Goal: Task Accomplishment & Management: Manage account settings

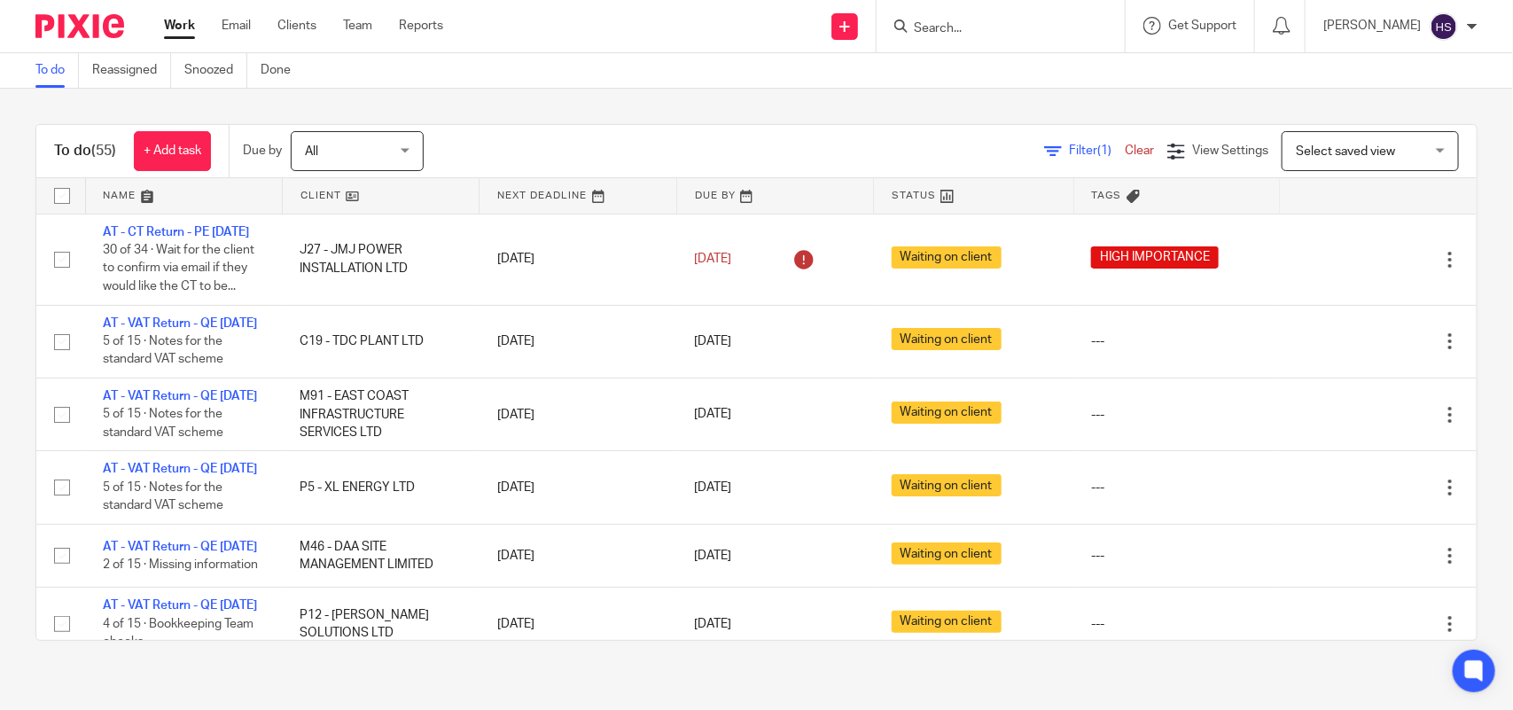
click at [599, 115] on div "To do (55) + Add task Due by All All Today Tomorrow This week Next week This mo…" at bounding box center [756, 383] width 1513 height 588
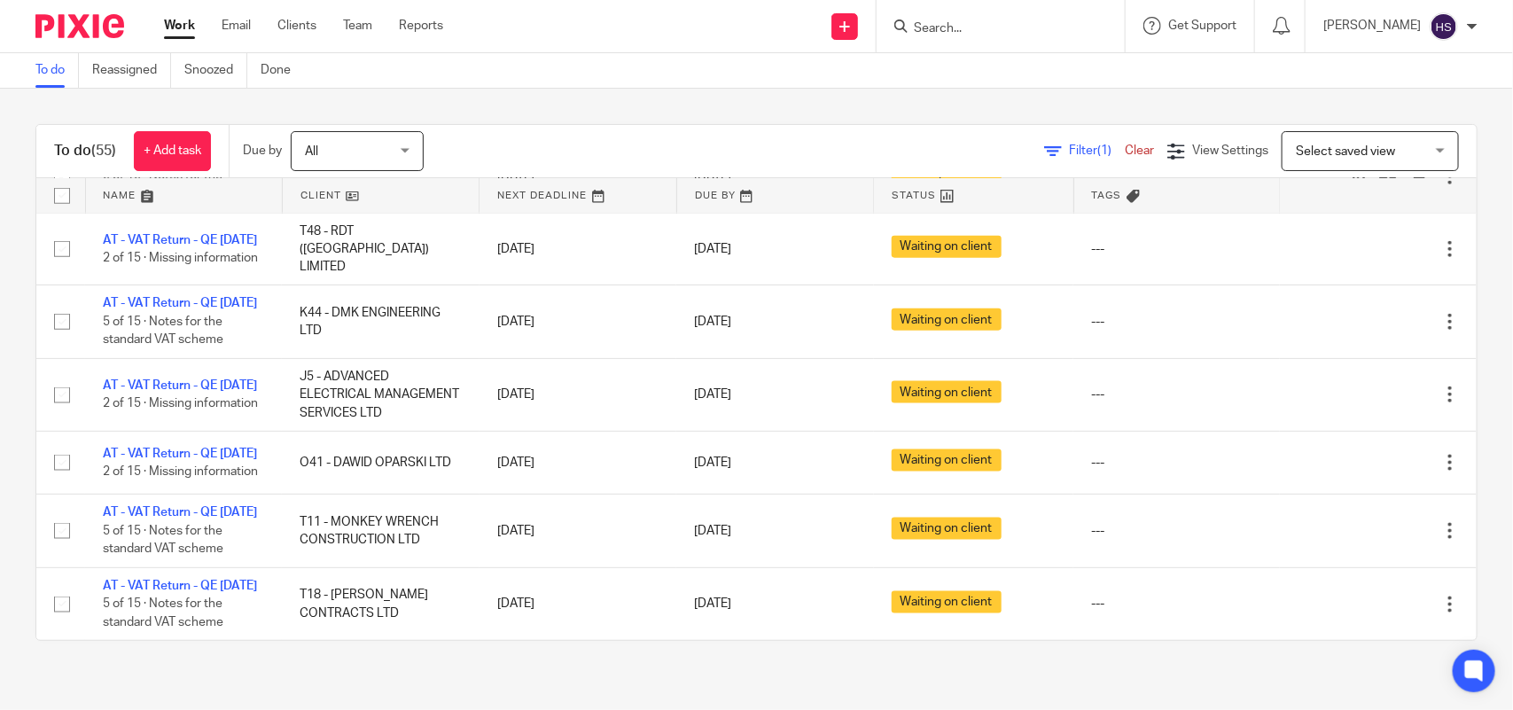
click at [165, 164] on link "AT - VAT Return - QE [DATE]" at bounding box center [180, 158] width 154 height 12
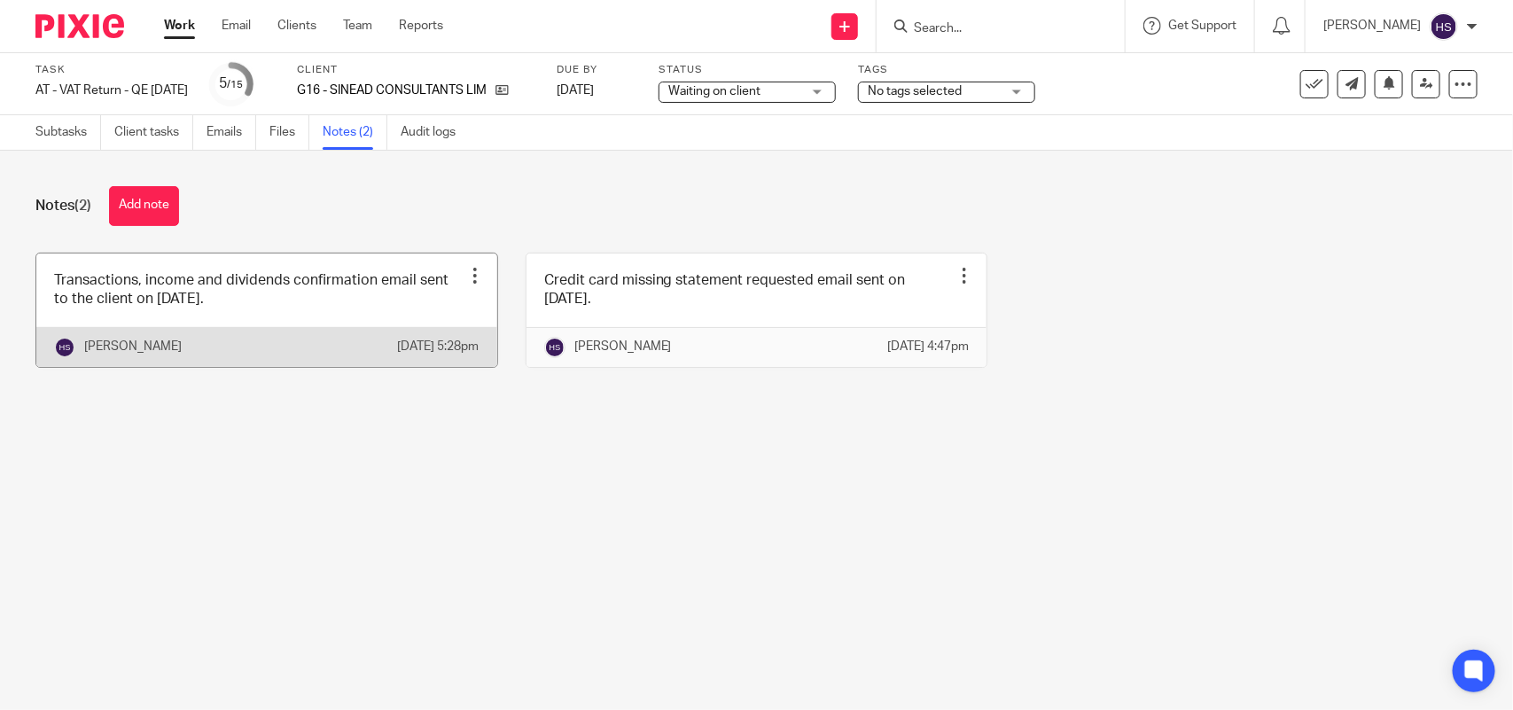
click at [410, 277] on link at bounding box center [266, 309] width 461 height 113
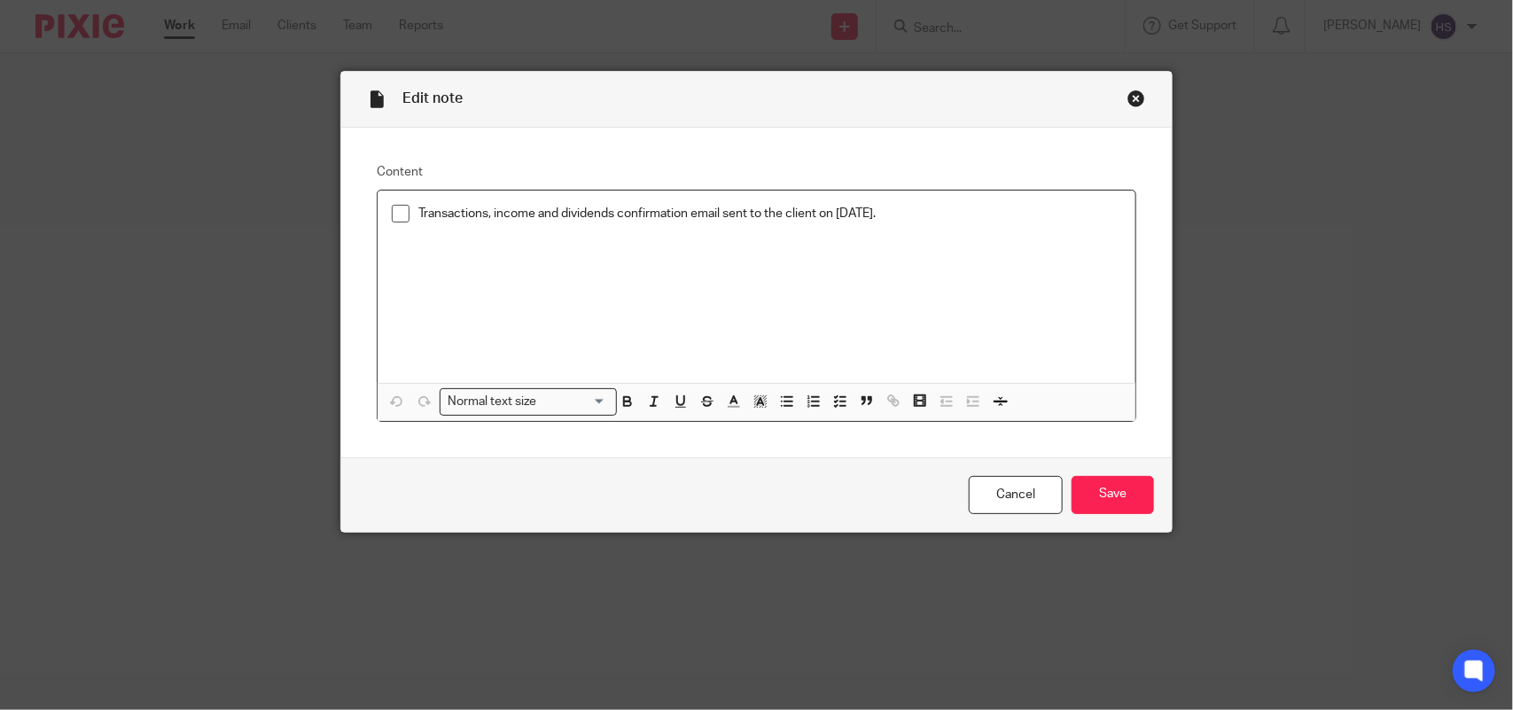
click at [392, 218] on span at bounding box center [401, 214] width 18 height 18
click at [1078, 492] on input "Save" at bounding box center [1112, 495] width 82 height 38
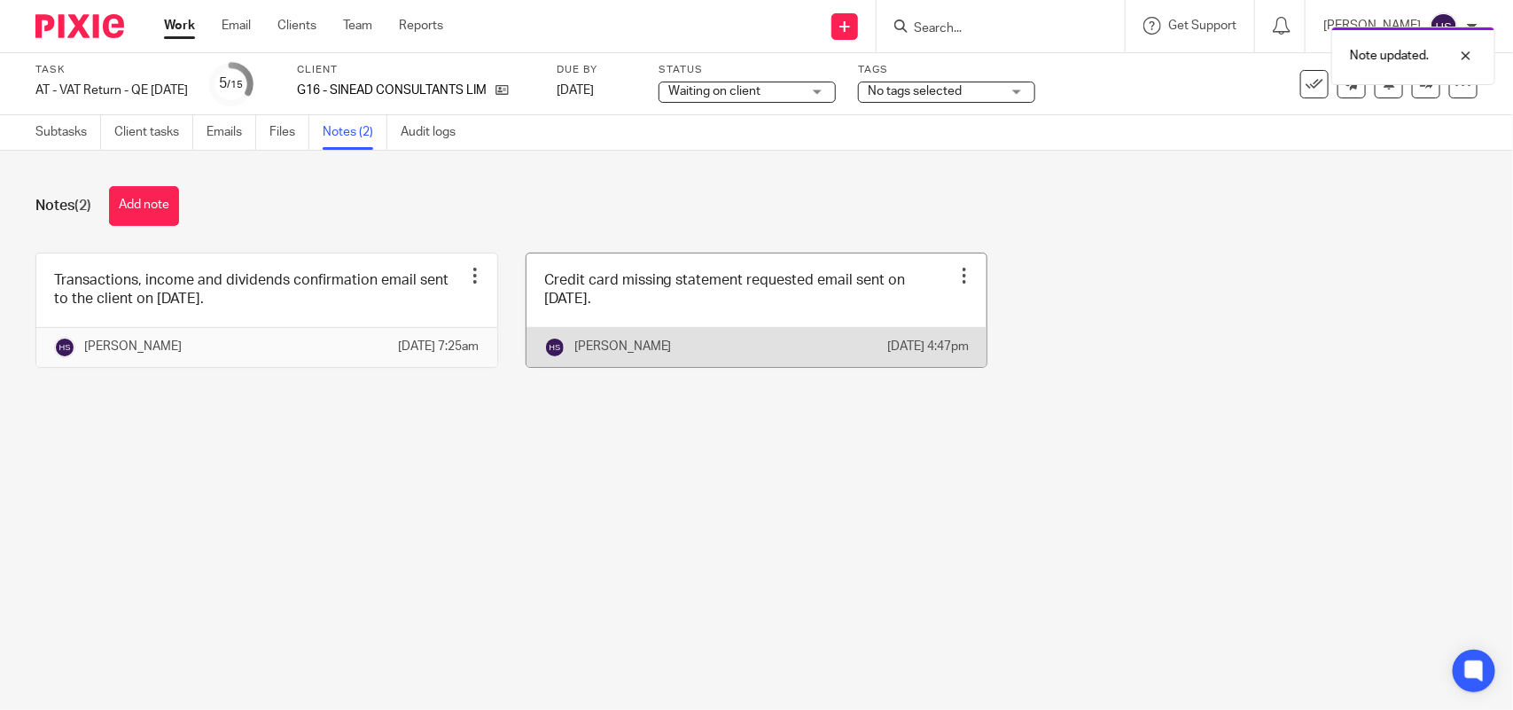
click at [821, 304] on link at bounding box center [756, 309] width 461 height 113
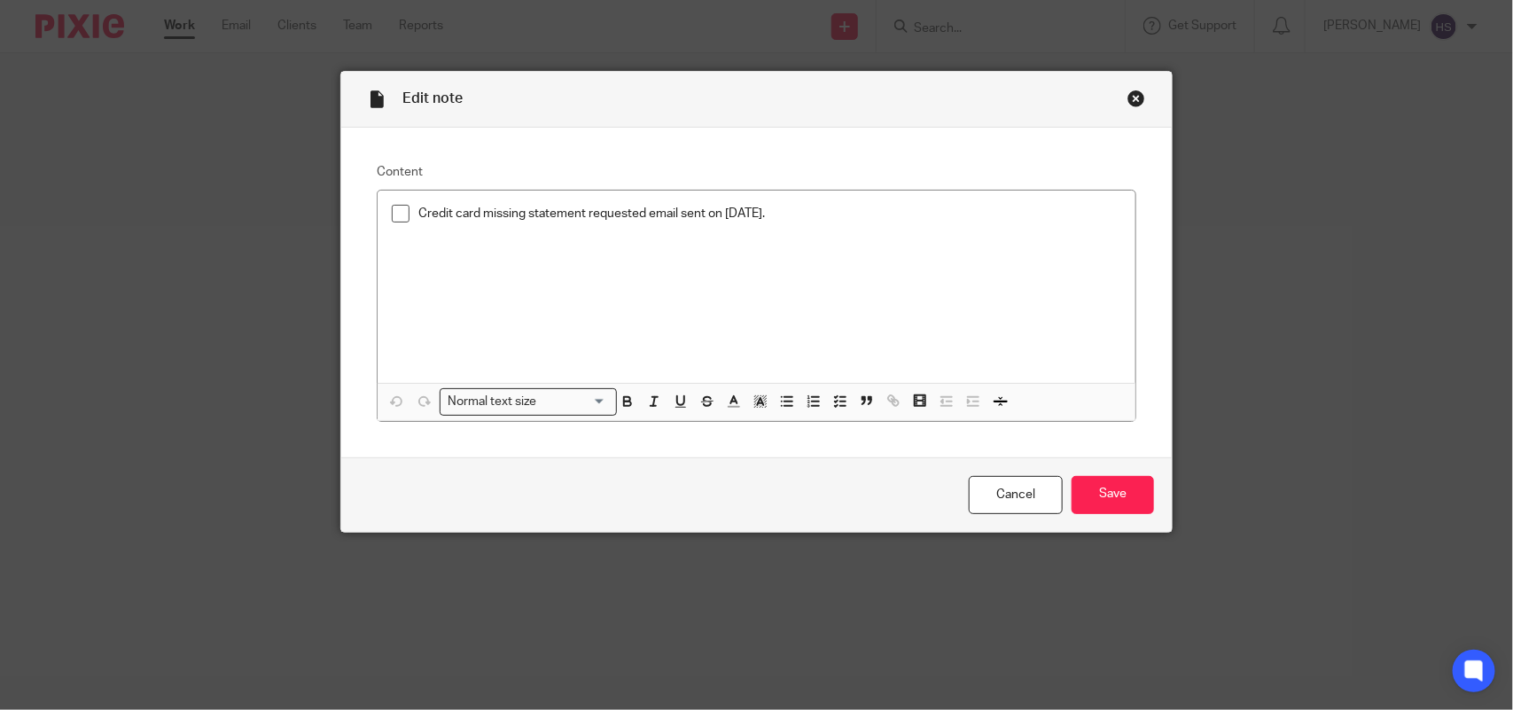
click at [1127, 95] on div "Close this dialog window" at bounding box center [1136, 99] width 18 height 18
